Goal: Information Seeking & Learning: Learn about a topic

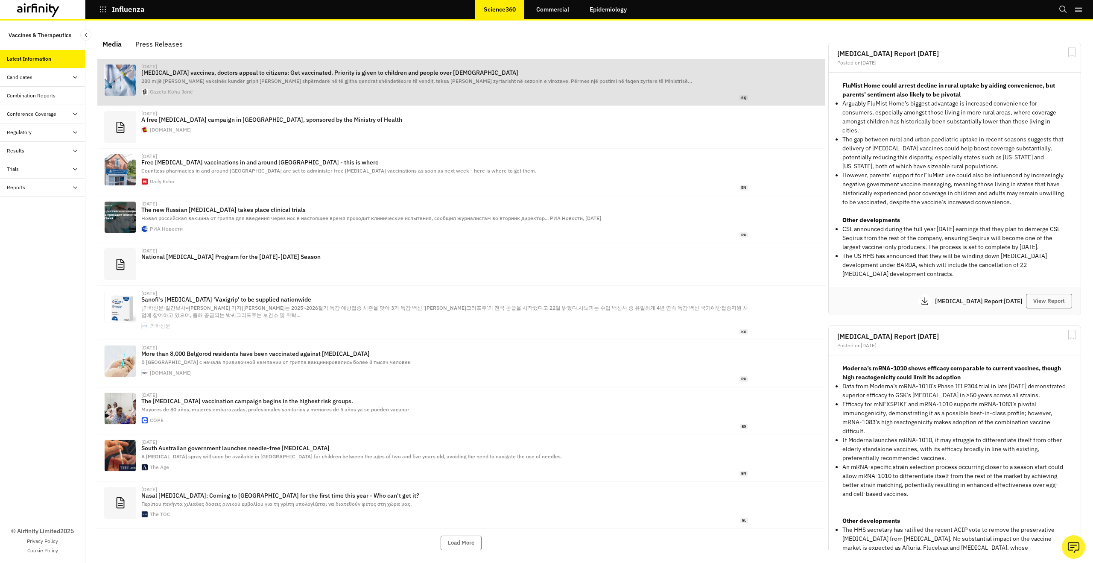
scroll to position [524, 256]
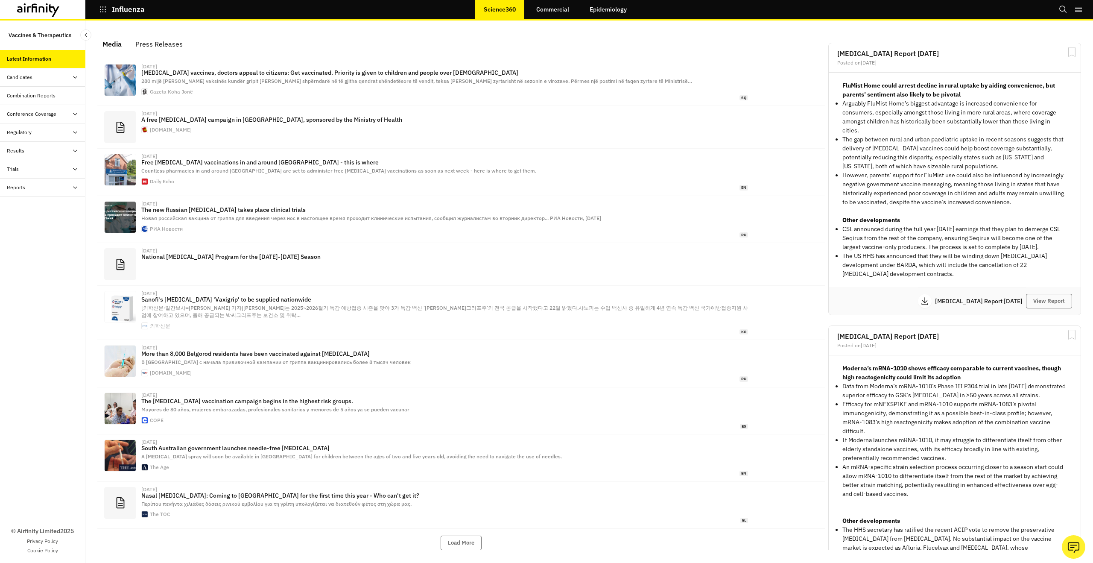
click at [543, 14] on link "Commercial" at bounding box center [553, 9] width 50 height 20
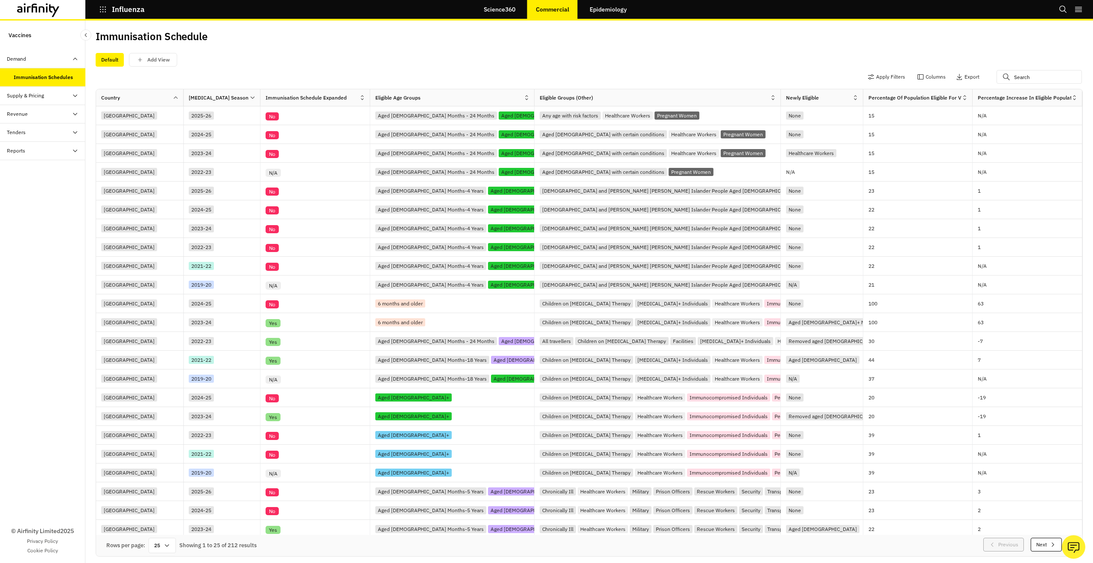
drag, startPoint x: 43, startPoint y: 98, endPoint x: 41, endPoint y: 108, distance: 9.7
click at [43, 99] on div "Supply & Pricing" at bounding box center [25, 96] width 37 height 8
click at [39, 119] on div "Supply Table" at bounding box center [42, 114] width 85 height 18
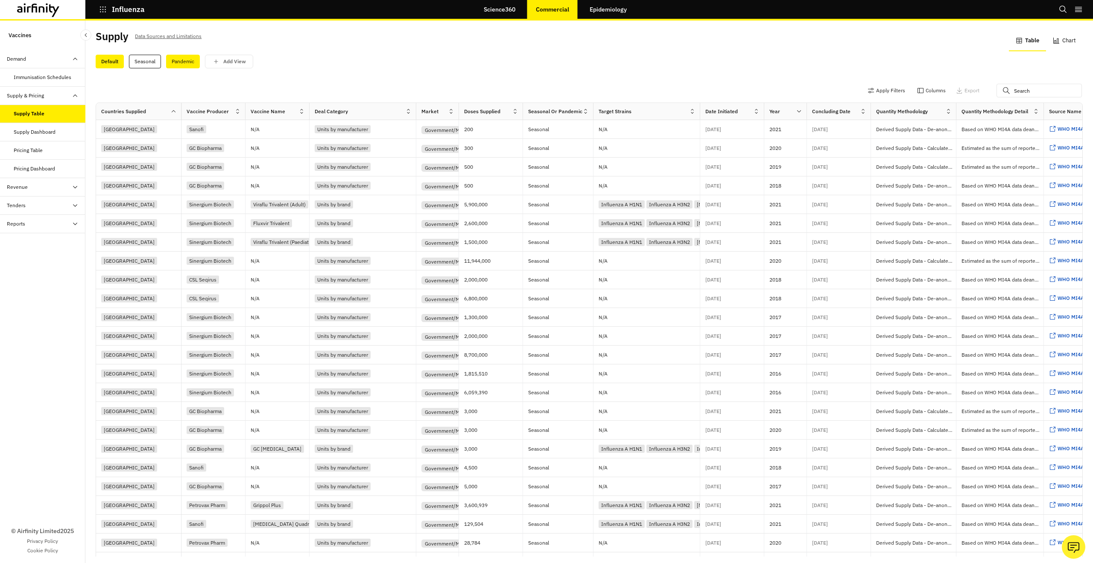
click at [184, 61] on div "Pandemic" at bounding box center [183, 62] width 34 height 14
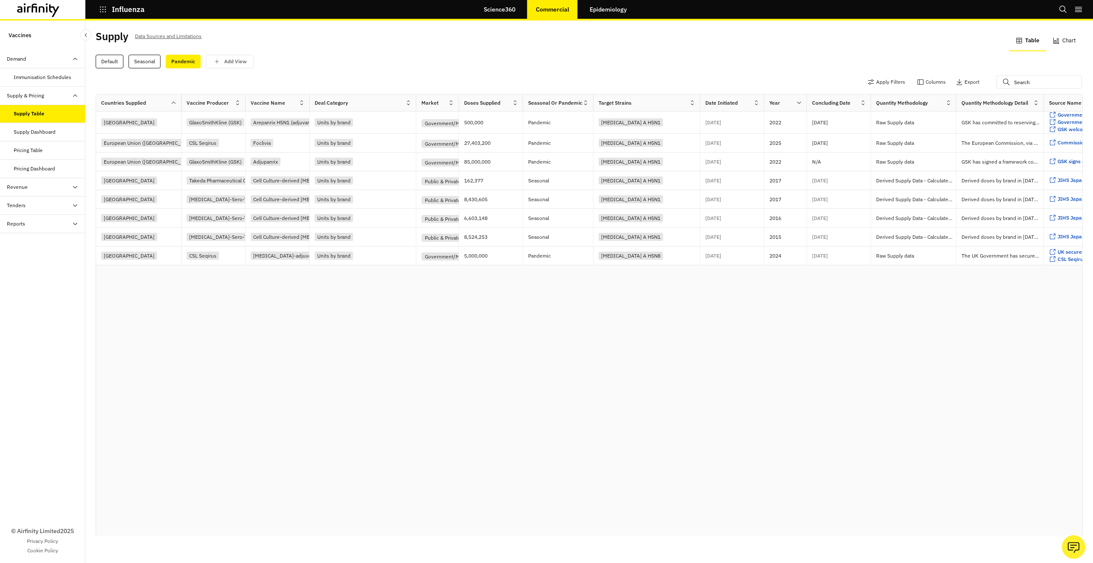
click at [18, 157] on div "Pricing Table" at bounding box center [42, 150] width 85 height 18
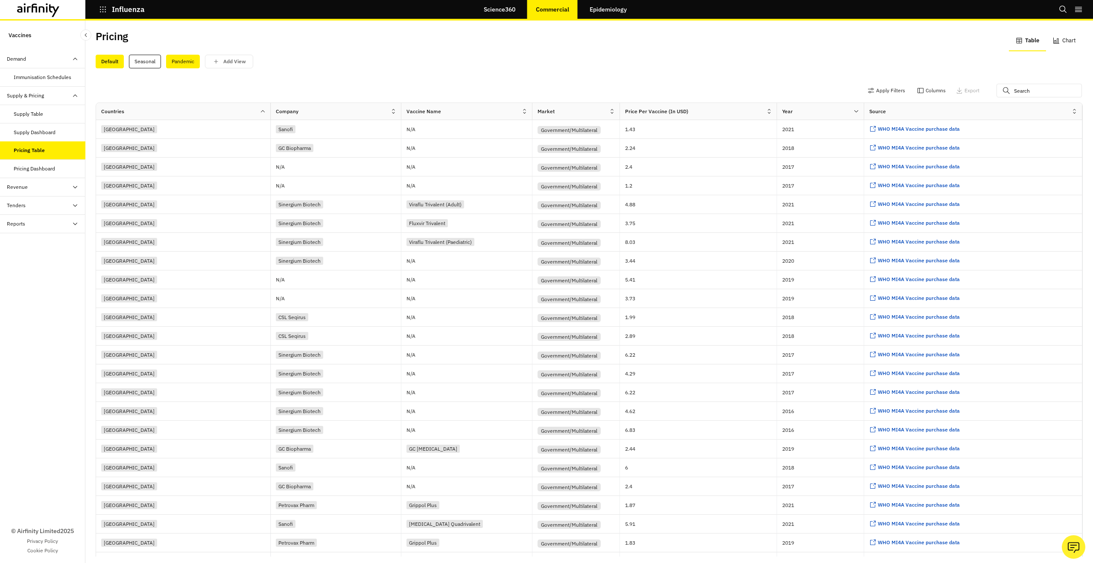
click at [180, 65] on div "Pandemic" at bounding box center [183, 62] width 34 height 14
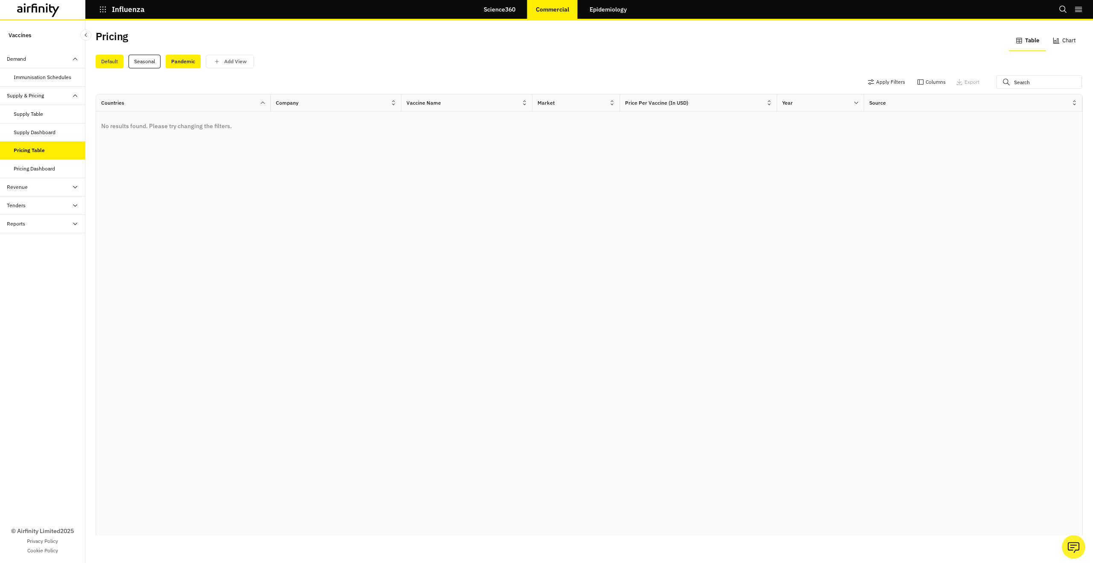
click at [110, 65] on div "Default" at bounding box center [110, 62] width 28 height 14
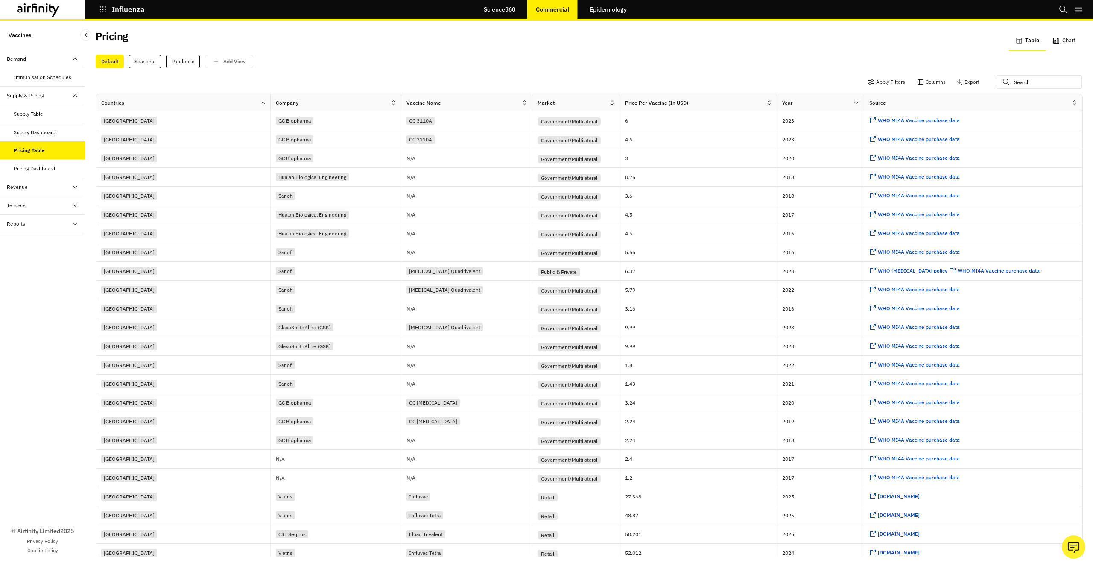
drag, startPoint x: 187, startPoint y: 59, endPoint x: 269, endPoint y: 62, distance: 82.1
click at [189, 59] on div "Pandemic" at bounding box center [183, 62] width 34 height 14
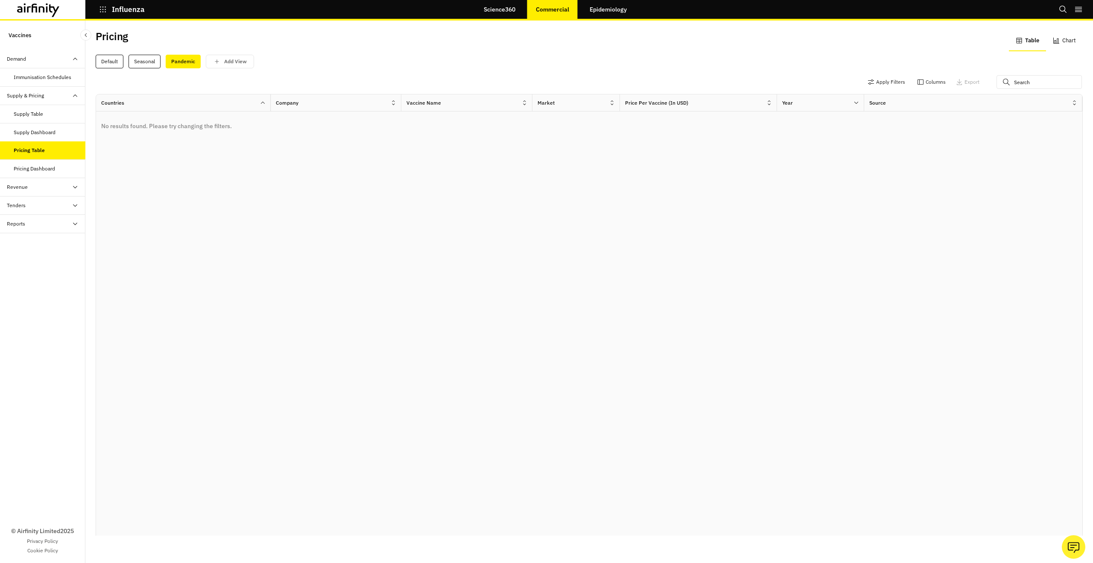
click at [117, 66] on div "Default" at bounding box center [110, 62] width 28 height 14
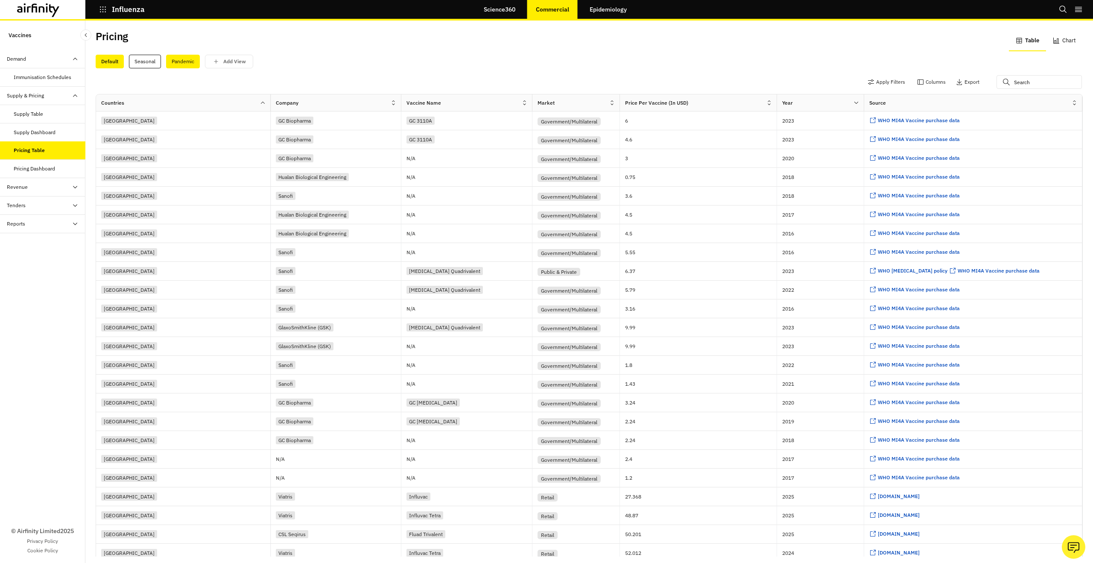
click at [188, 61] on div "Pandemic" at bounding box center [183, 62] width 34 height 14
